Goal: Navigation & Orientation: Find specific page/section

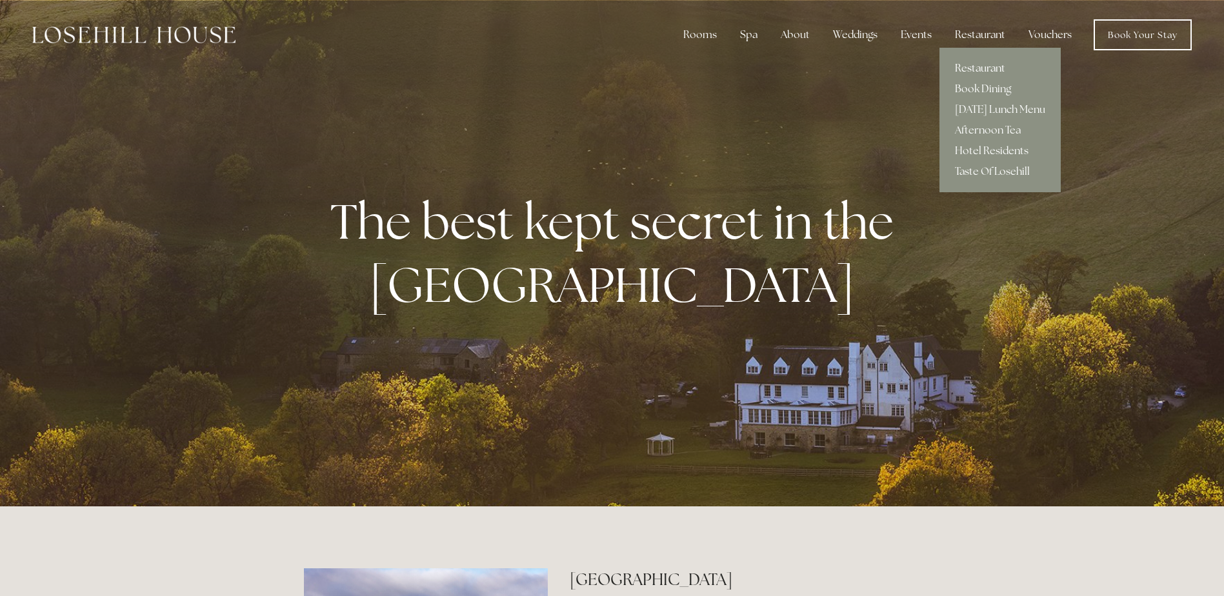
click at [981, 65] on link "Restaurant" at bounding box center [999, 68] width 121 height 21
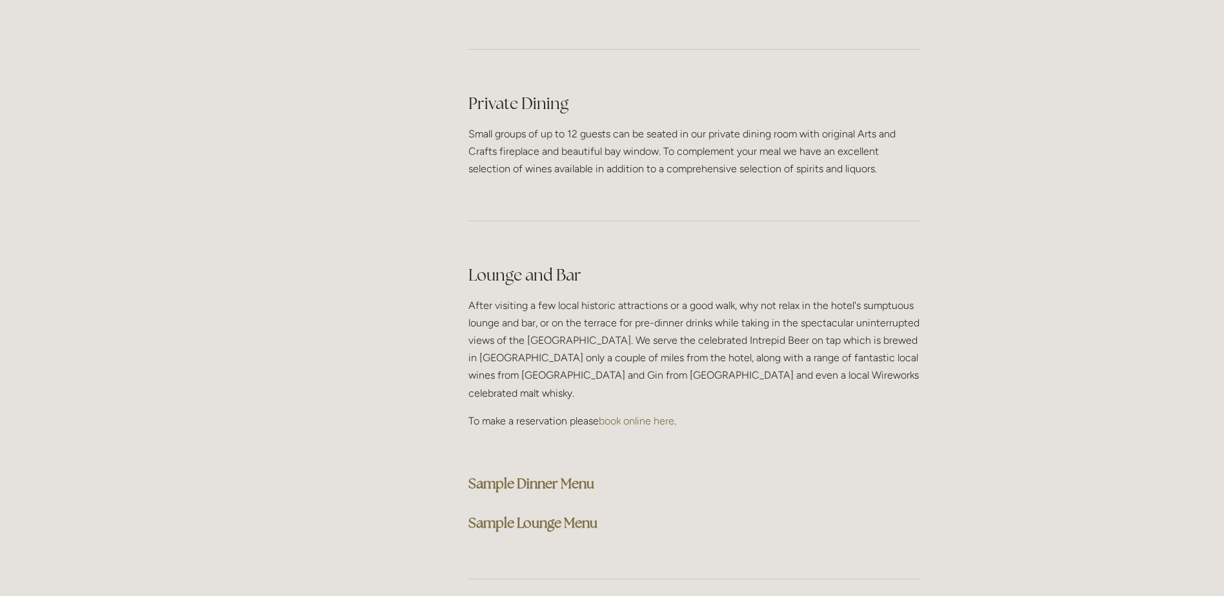
scroll to position [3033, 0]
click at [562, 477] on strong "Sample Dinner Menu" at bounding box center [531, 485] width 126 height 17
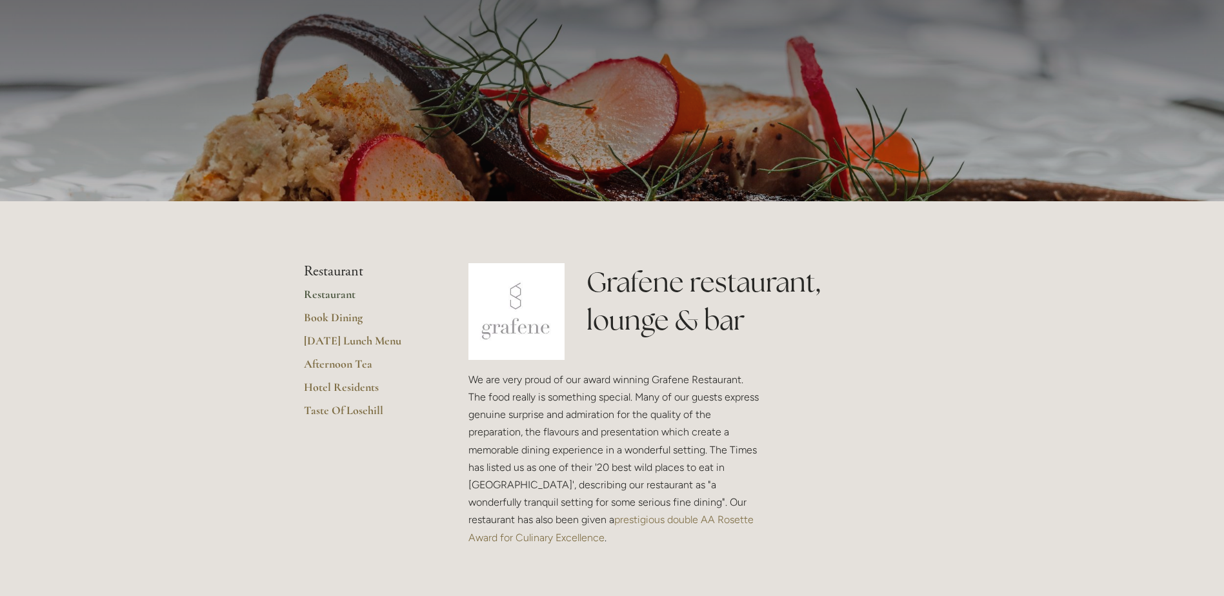
scroll to position [0, 0]
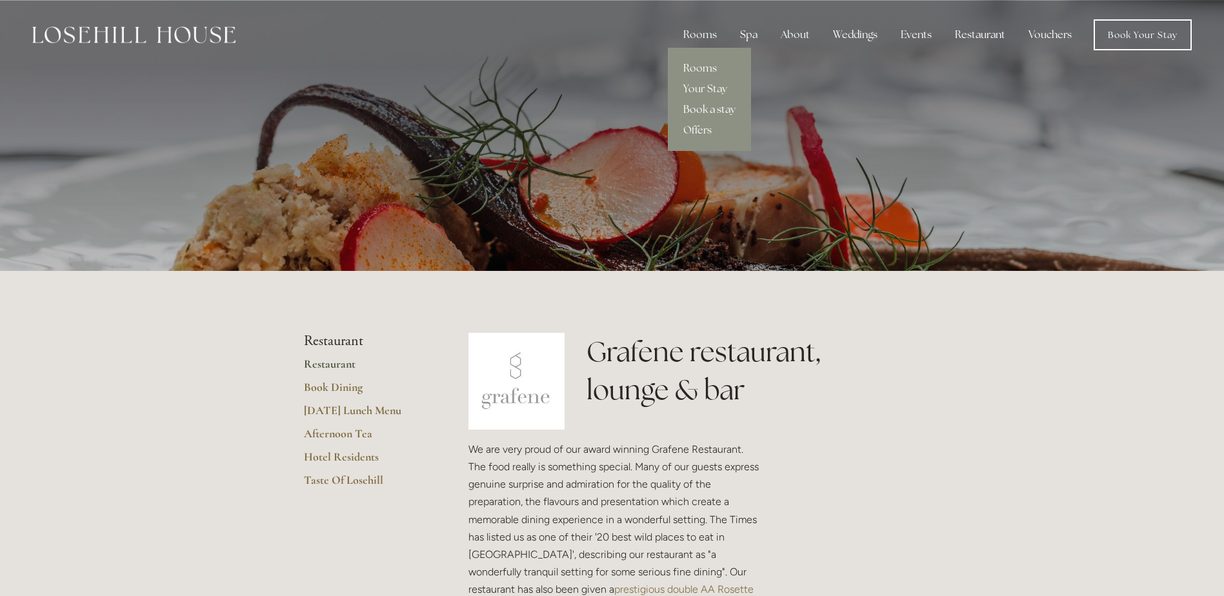
drag, startPoint x: 708, startPoint y: 130, endPoint x: 713, endPoint y: 119, distance: 12.7
click at [708, 130] on link "Offers" at bounding box center [709, 130] width 83 height 21
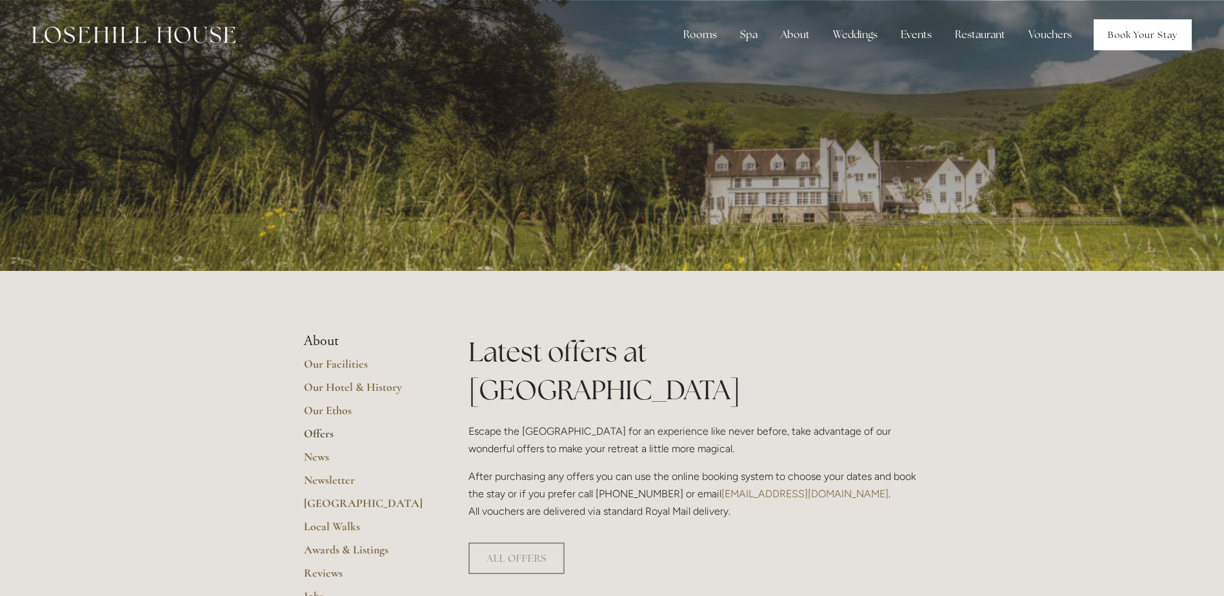
click at [1127, 28] on link "Book Your Stay" at bounding box center [1143, 34] width 98 height 31
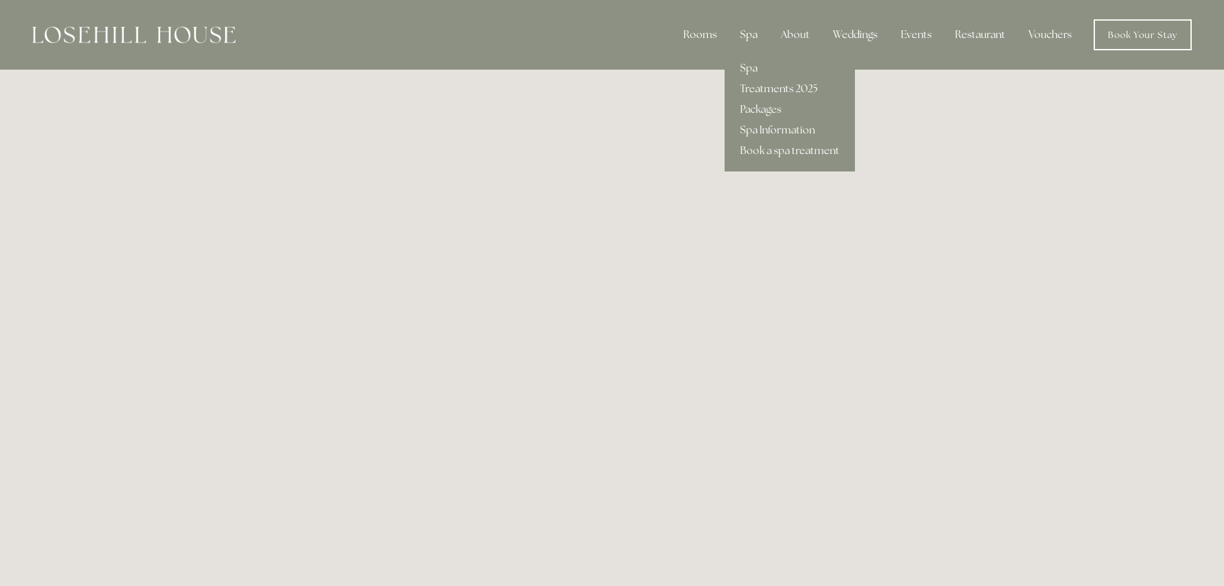
click at [747, 28] on div "Spa" at bounding box center [749, 35] width 38 height 26
